Goal: Information Seeking & Learning: Learn about a topic

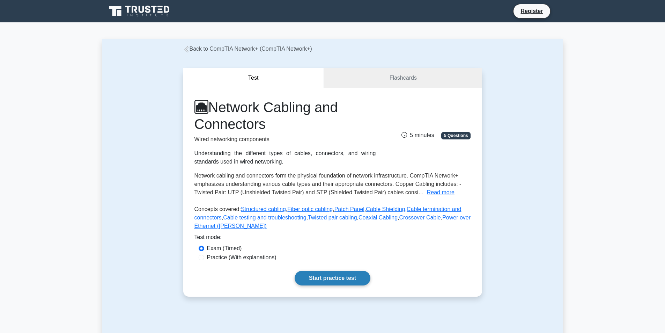
click at [342, 279] on link "Start practice test" at bounding box center [333, 278] width 76 height 15
click at [229, 262] on div "Practice (With explanations)" at bounding box center [332, 257] width 276 height 9
click at [235, 259] on label "Practice (With explanations)" at bounding box center [241, 257] width 69 height 8
click at [204, 259] on input "Practice (With explanations)" at bounding box center [202, 257] width 6 height 6
radio input "true"
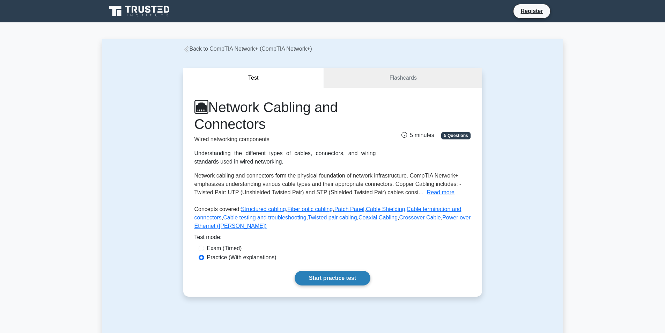
click at [306, 277] on link "Start practice test" at bounding box center [333, 278] width 76 height 15
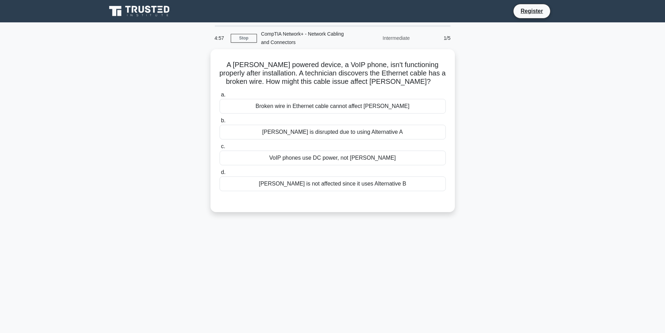
click at [302, 31] on div "CompTIA Network+ - Network Cabling and Connectors" at bounding box center [305, 38] width 96 height 22
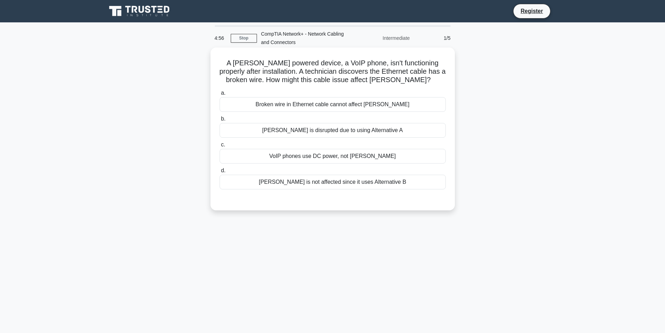
click at [264, 92] on label "a. Broken wire in Ethernet cable cannot affect PoE" at bounding box center [333, 100] width 226 height 23
click at [220, 92] on input "a. Broken wire in Ethernet cable cannot affect PoE" at bounding box center [220, 93] width 0 height 5
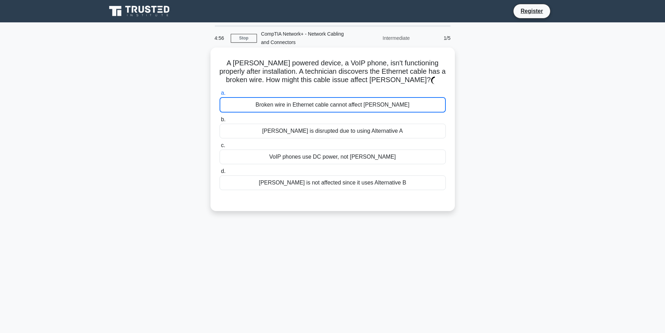
click at [266, 101] on div "Broken wire in Ethernet cable cannot affect PoE" at bounding box center [333, 104] width 226 height 15
click at [220, 95] on input "a. Broken wire in Ethernet cable cannot affect PoE" at bounding box center [220, 93] width 0 height 5
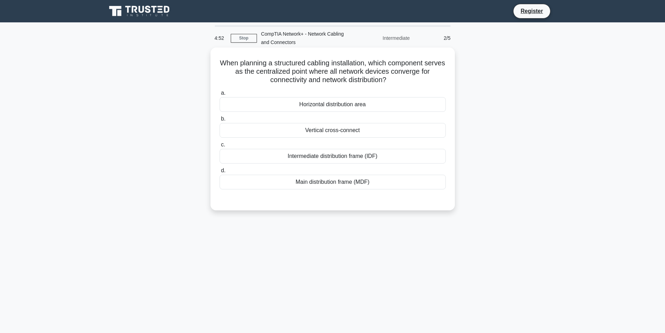
click at [318, 165] on div "a. Horizontal distribution area b. Vertical cross-connect c. d." at bounding box center [332, 138] width 235 height 103
click at [326, 182] on div "Main distribution frame (MDF)" at bounding box center [333, 182] width 226 height 15
click at [220, 173] on input "d. Main distribution frame (MDF)" at bounding box center [220, 170] width 0 height 5
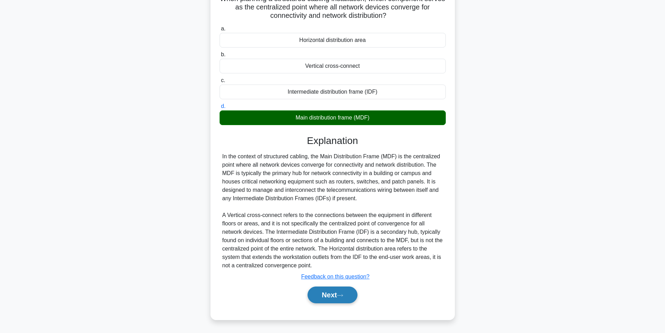
click at [328, 296] on button "Next" at bounding box center [333, 294] width 50 height 17
